Goal: Task Accomplishment & Management: Manage account settings

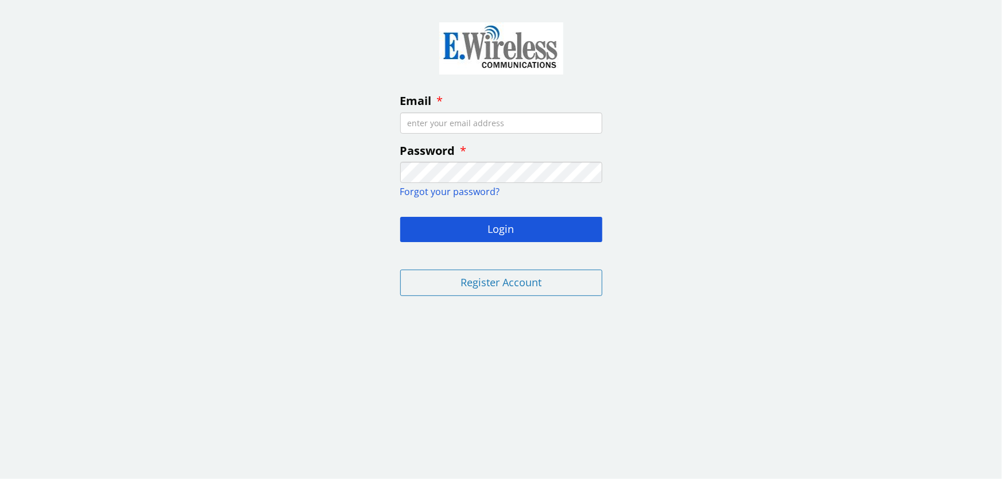
click at [478, 125] on input "Email" at bounding box center [501, 123] width 202 height 21
type input "[EMAIL_ADDRESS][DOMAIN_NAME]"
click at [481, 118] on input "Email" at bounding box center [501, 123] width 202 height 21
type input "[EMAIL_ADDRESS][DOMAIN_NAME]"
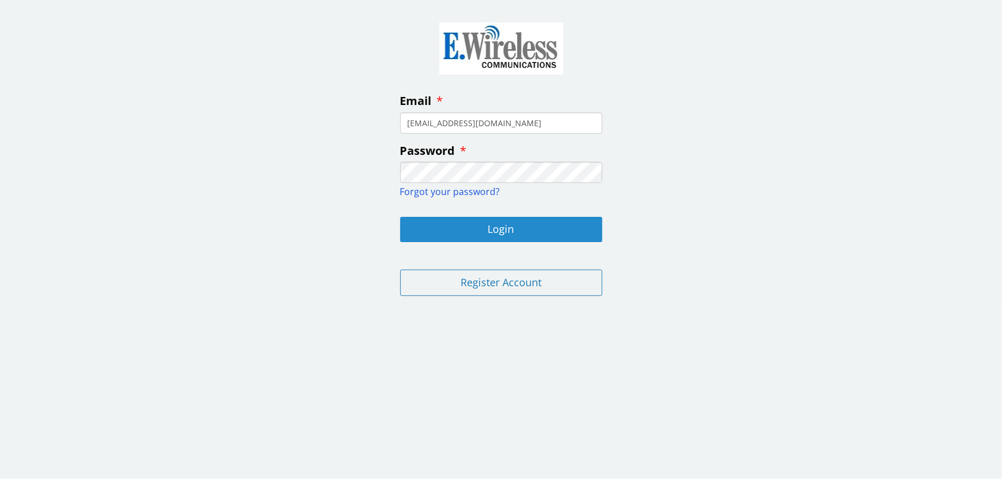
click at [443, 234] on button "Login" at bounding box center [501, 229] width 202 height 25
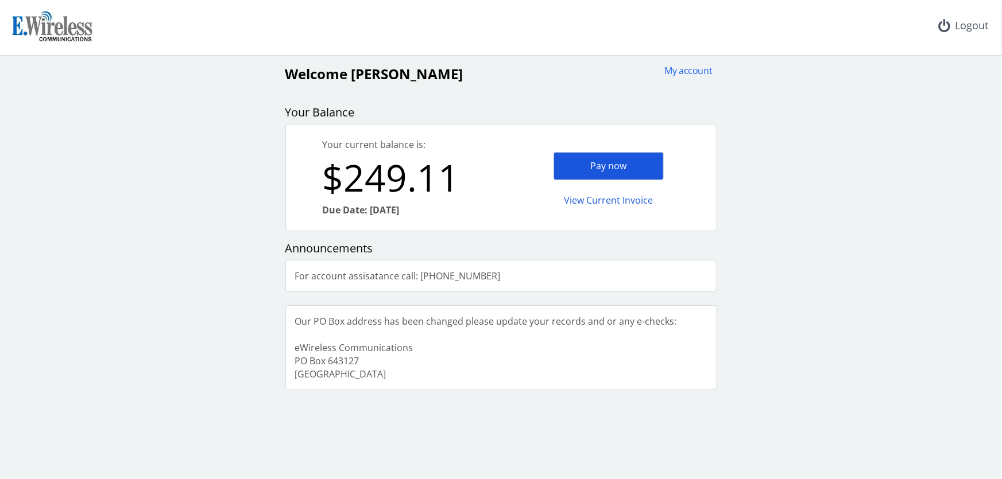
click at [589, 168] on div "Pay now" at bounding box center [609, 166] width 110 height 28
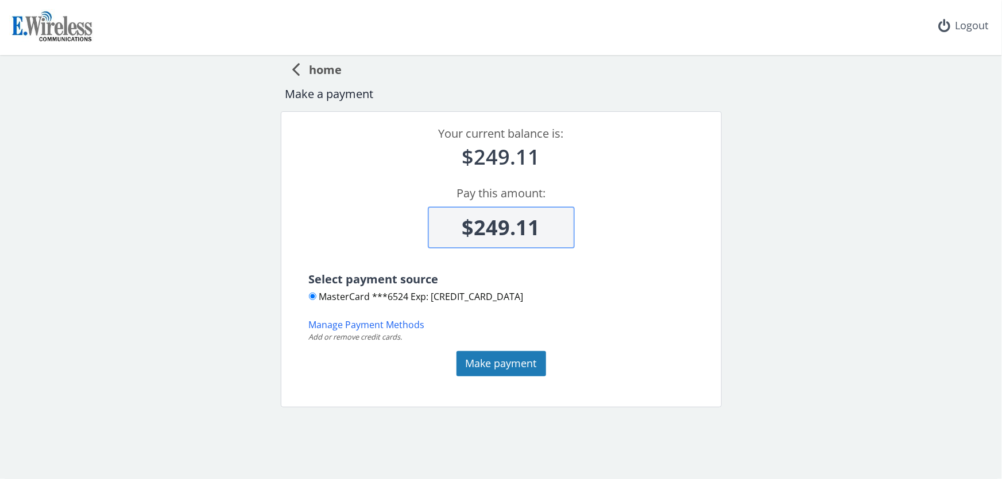
scroll to position [1, 0]
click at [469, 366] on button "Make payment" at bounding box center [502, 363] width 90 height 25
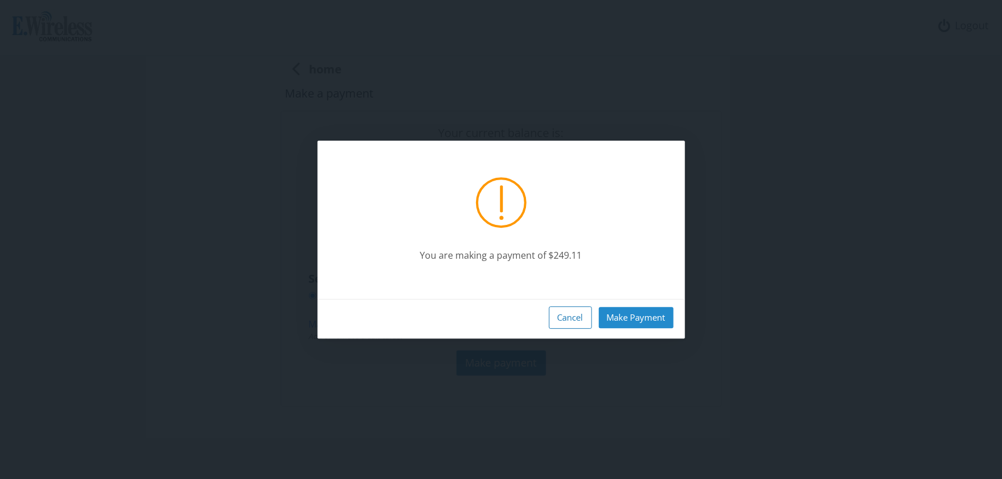
click at [654, 316] on button "Make Payment" at bounding box center [636, 317] width 75 height 21
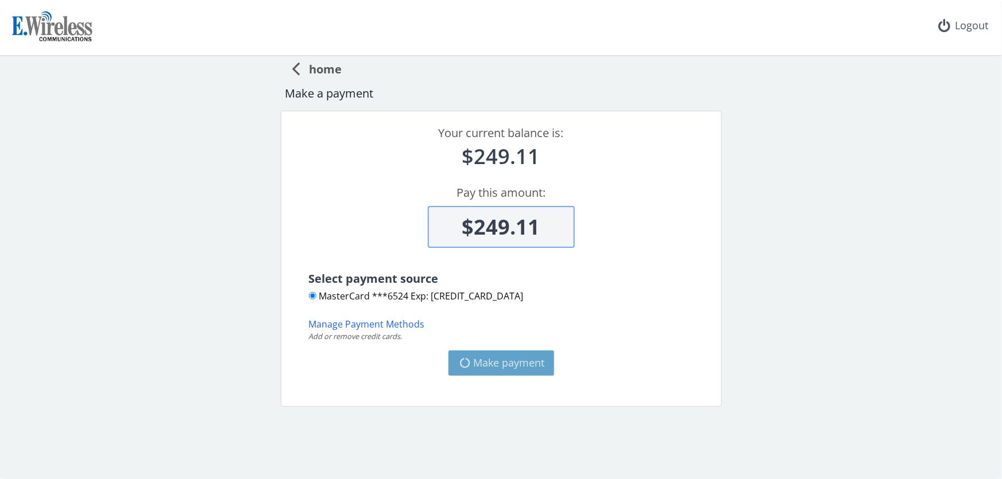
type input "$0"
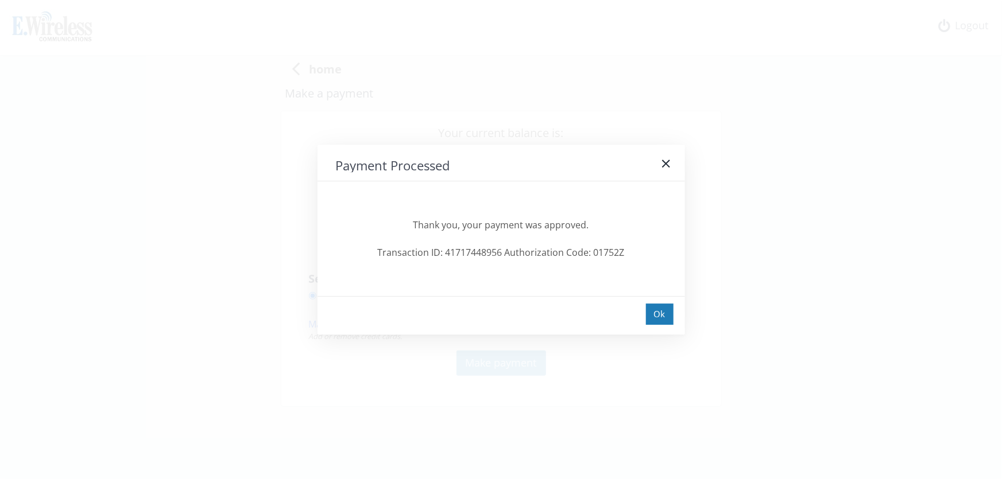
click at [654, 316] on div "Ok" at bounding box center [660, 314] width 28 height 21
